Goal: Check status

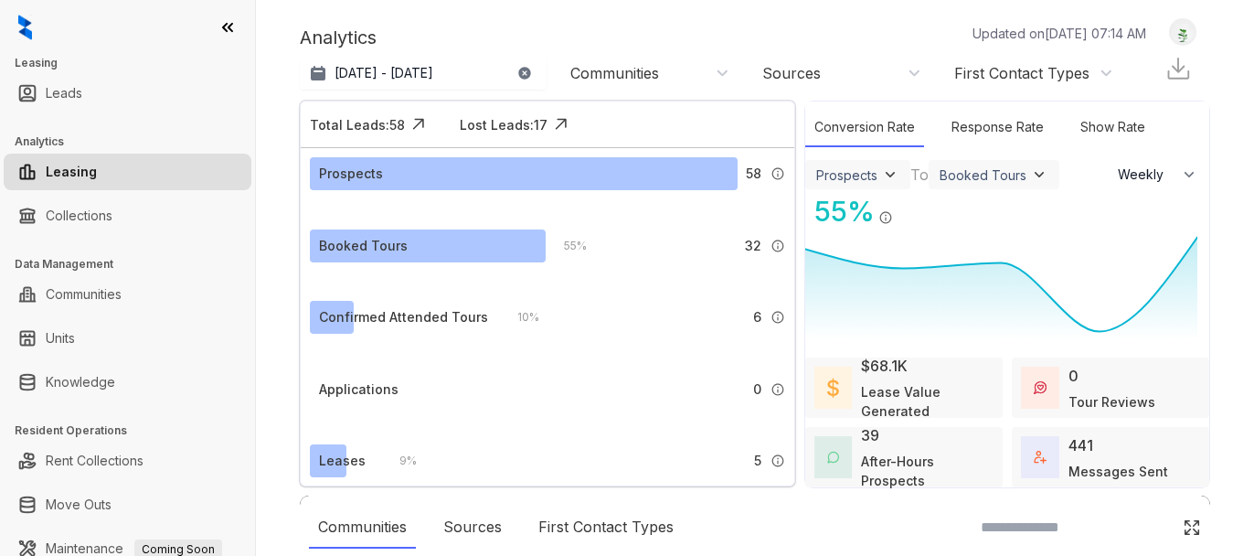
select select "******"
click at [416, 81] on p "[DATE] - [DATE]" at bounding box center [383, 73] width 99 height 18
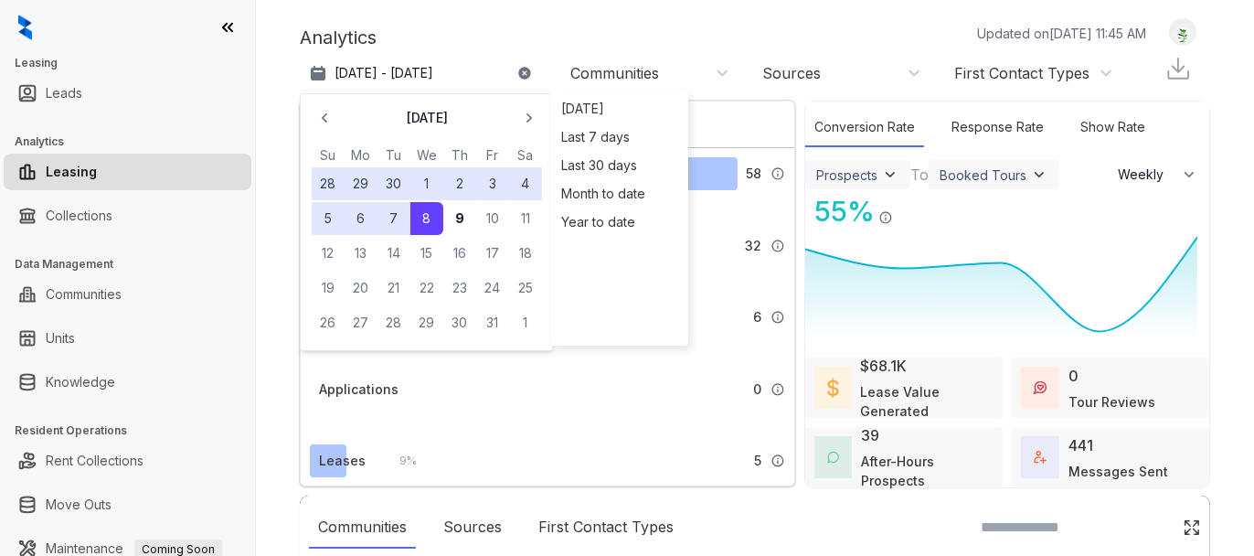
click at [356, 212] on button "6" at bounding box center [361, 218] width 33 height 33
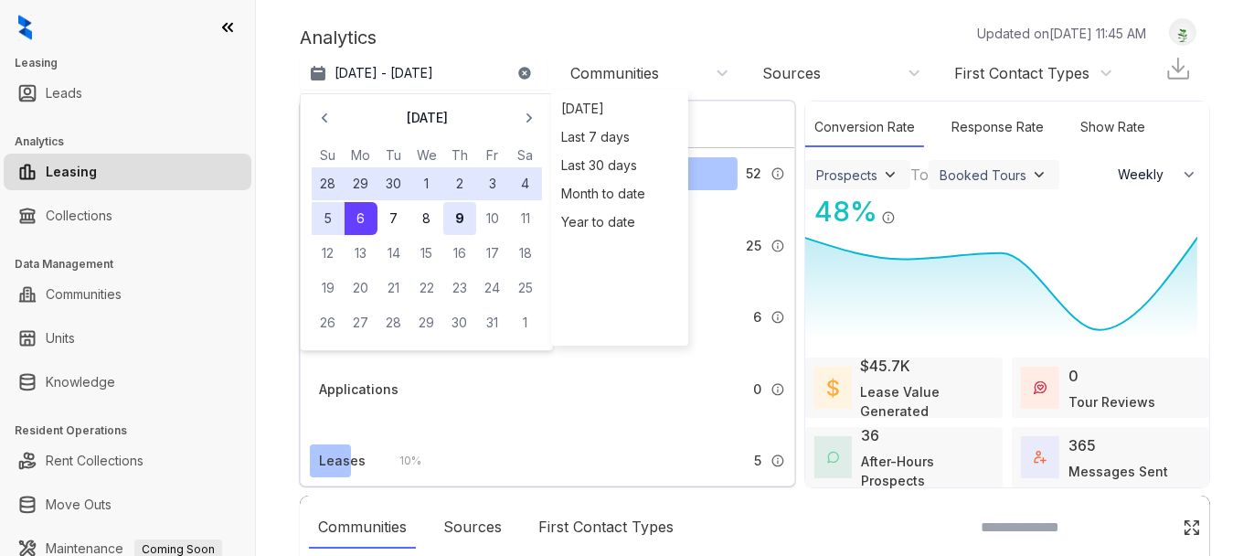
click at [450, 220] on button "9" at bounding box center [459, 218] width 33 height 33
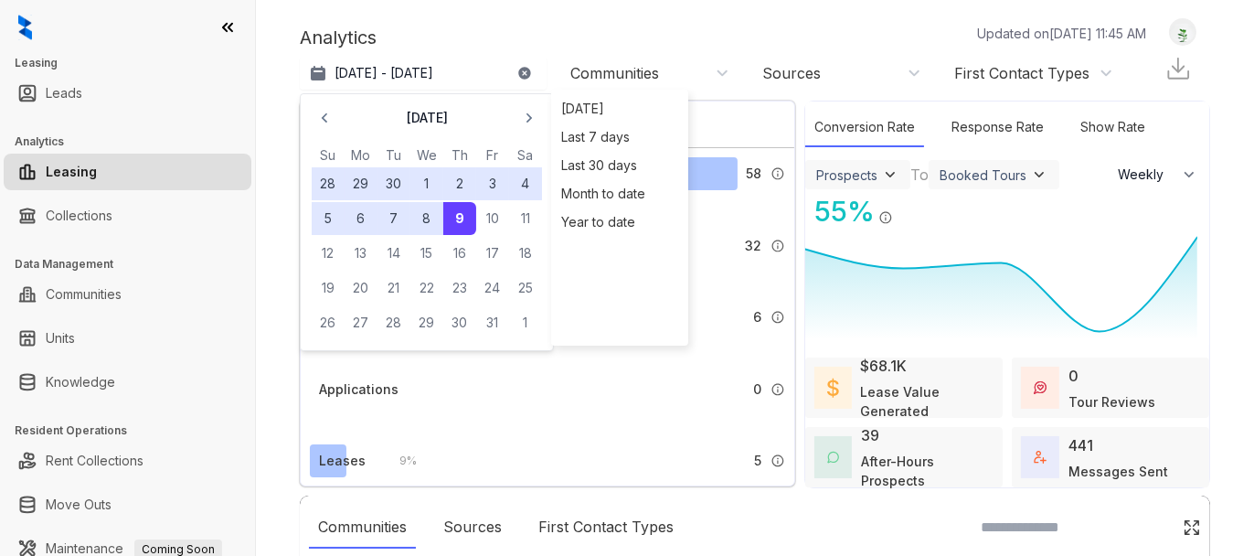
click at [396, 188] on button "30" at bounding box center [393, 183] width 33 height 33
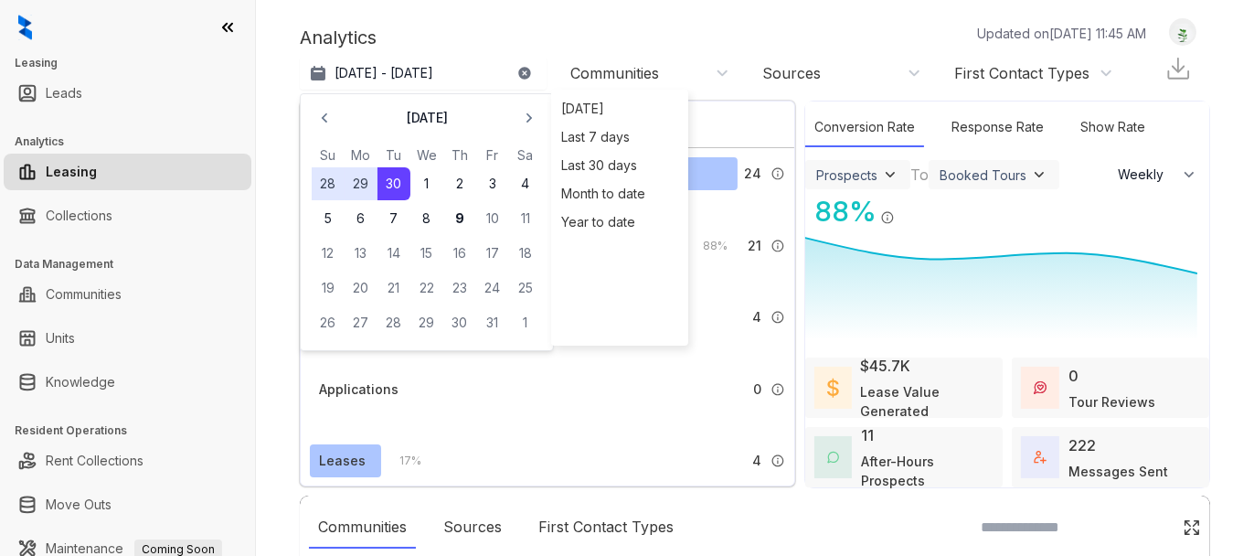
click at [373, 193] on button "29" at bounding box center [361, 183] width 33 height 33
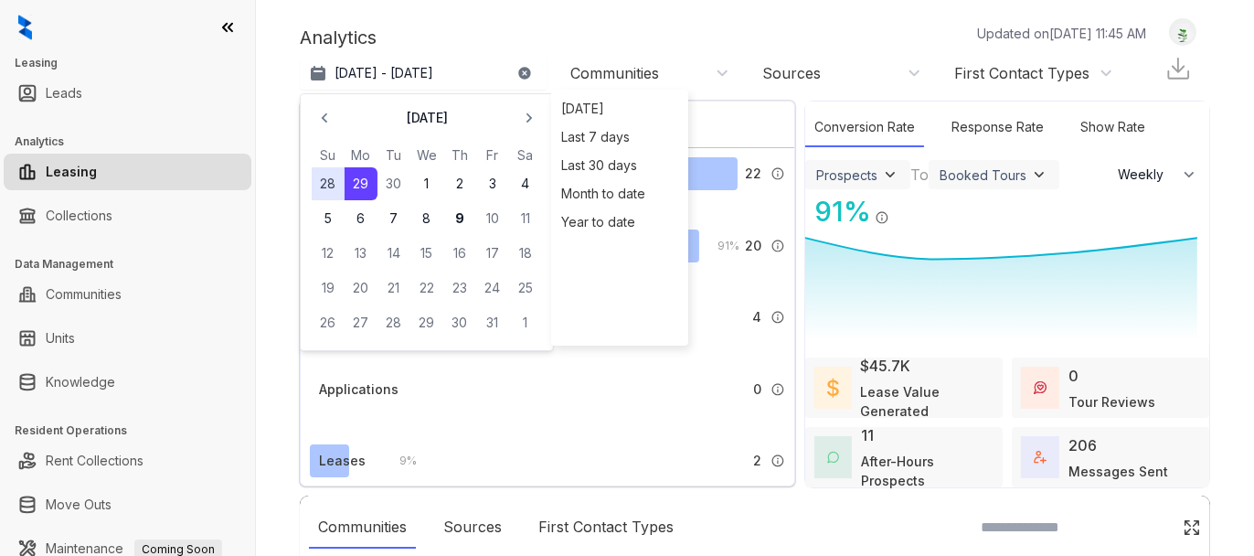
click at [373, 192] on button "29" at bounding box center [361, 183] width 33 height 33
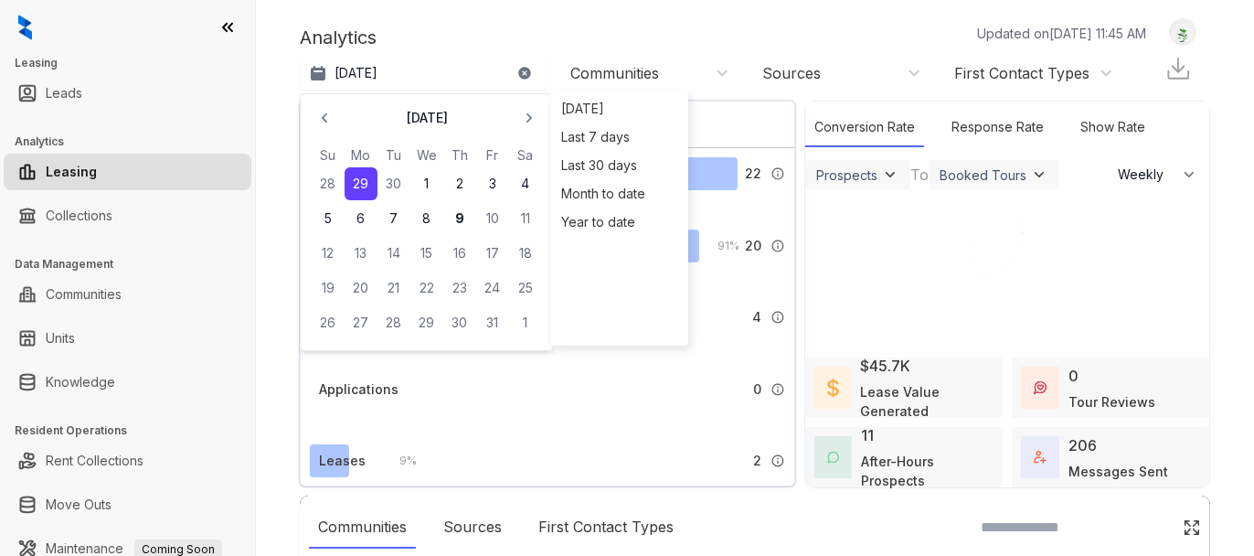
click at [359, 182] on button "29" at bounding box center [361, 183] width 33 height 33
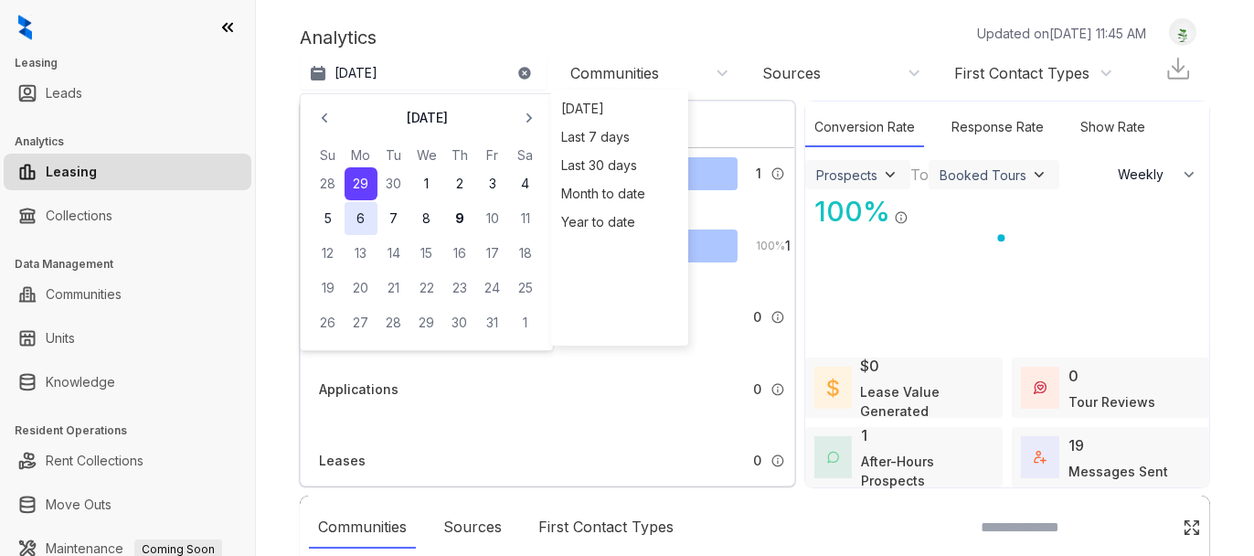
click at [362, 218] on button "6" at bounding box center [361, 218] width 33 height 33
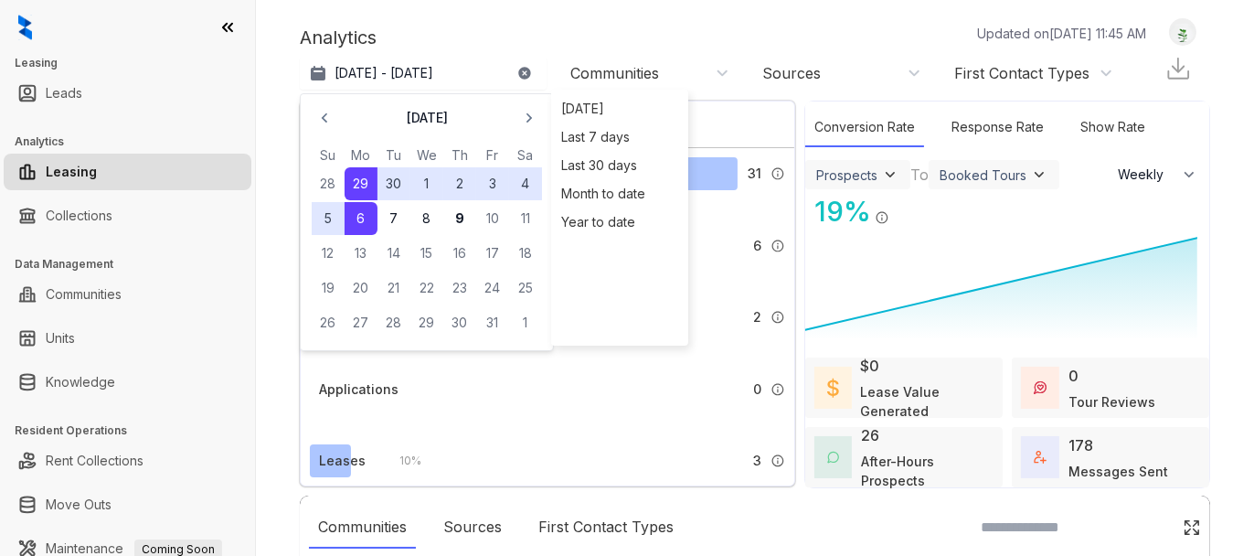
click at [362, 218] on button "6" at bounding box center [361, 218] width 33 height 33
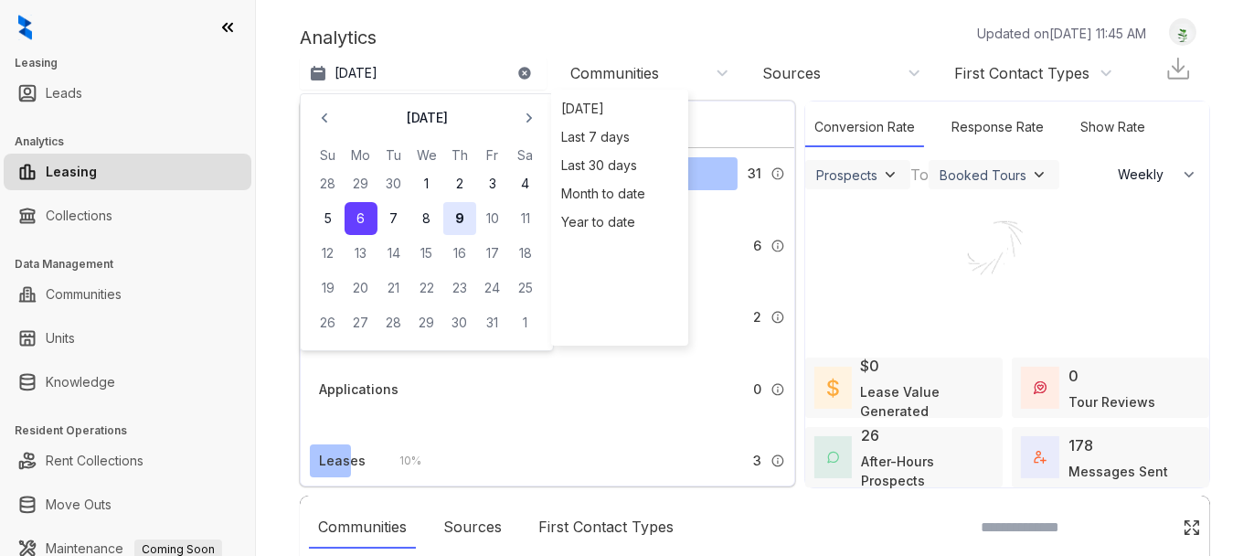
click at [457, 220] on button "9" at bounding box center [459, 218] width 33 height 33
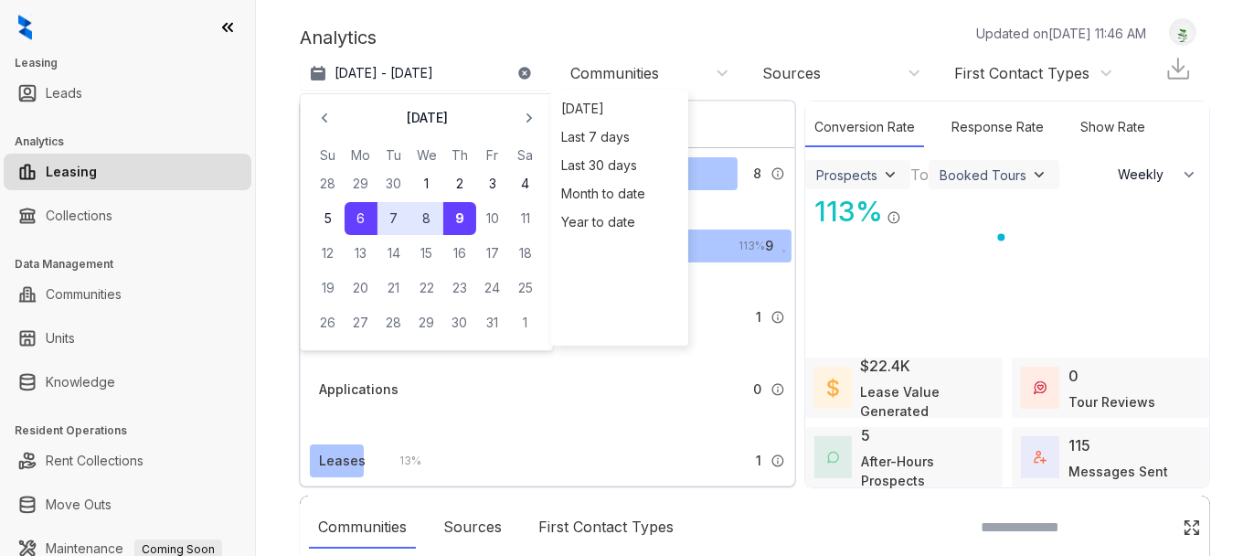
drag, startPoint x: 282, startPoint y: 329, endPoint x: 287, endPoint y: 314, distance: 15.3
click at [282, 329] on div "Analytics Updated on [DATE] 11:46 AM [DATE] - [DATE] [DATE] Su Mo Tu We Th Fr S…" at bounding box center [755, 278] width 998 height 556
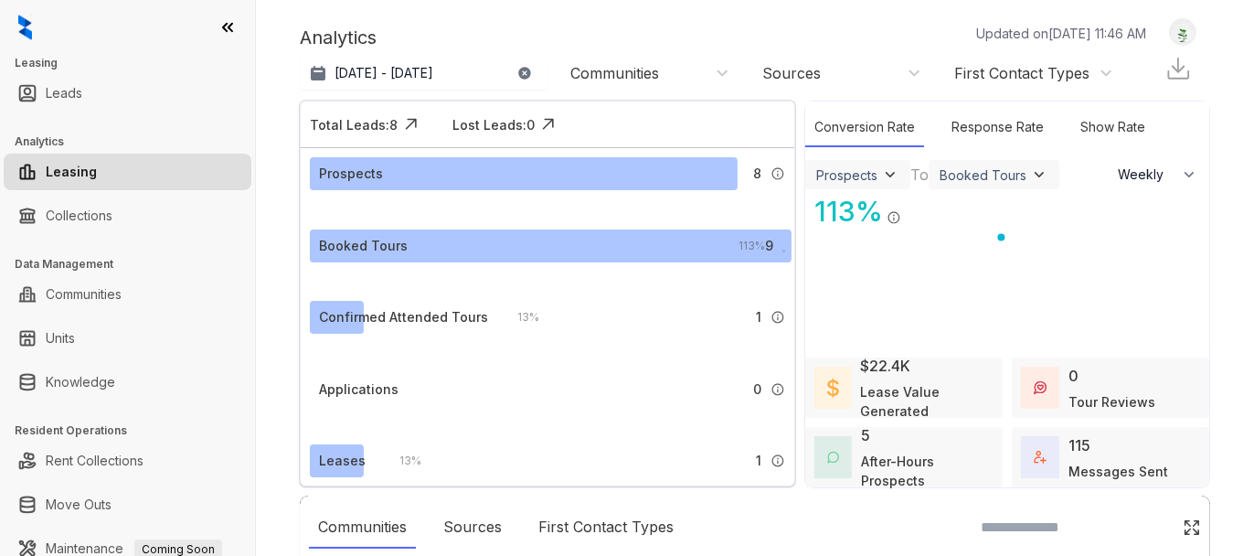
click at [728, 71] on div "Communities" at bounding box center [649, 73] width 159 height 20
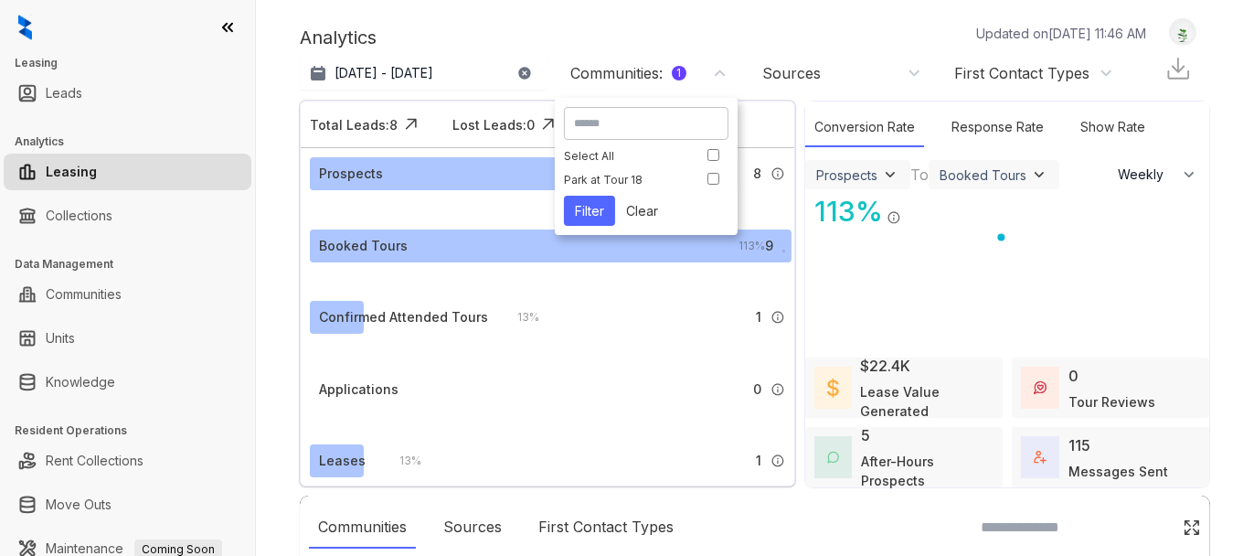
click at [596, 209] on button "Filter" at bounding box center [589, 211] width 51 height 30
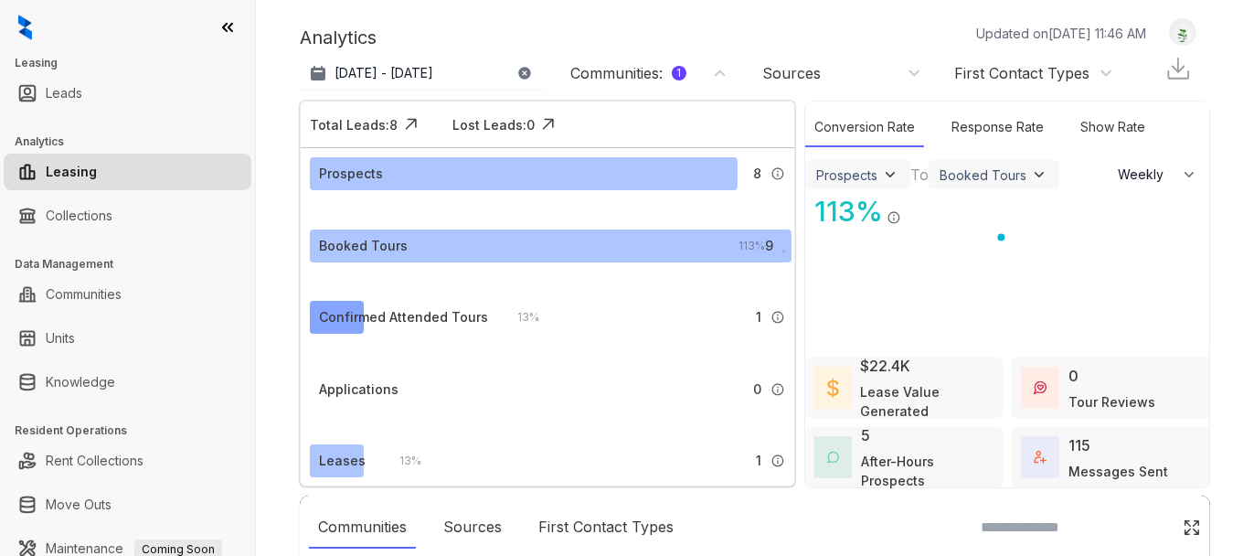
scroll to position [91, 0]
